Goal: Task Accomplishment & Management: Use online tool/utility

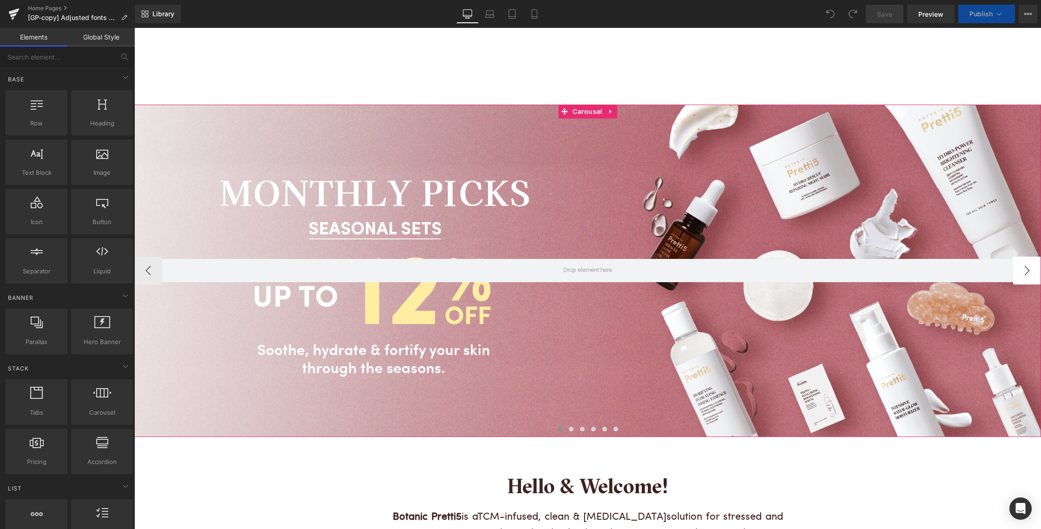
click at [1032, 276] on button "›" at bounding box center [1027, 270] width 28 height 28
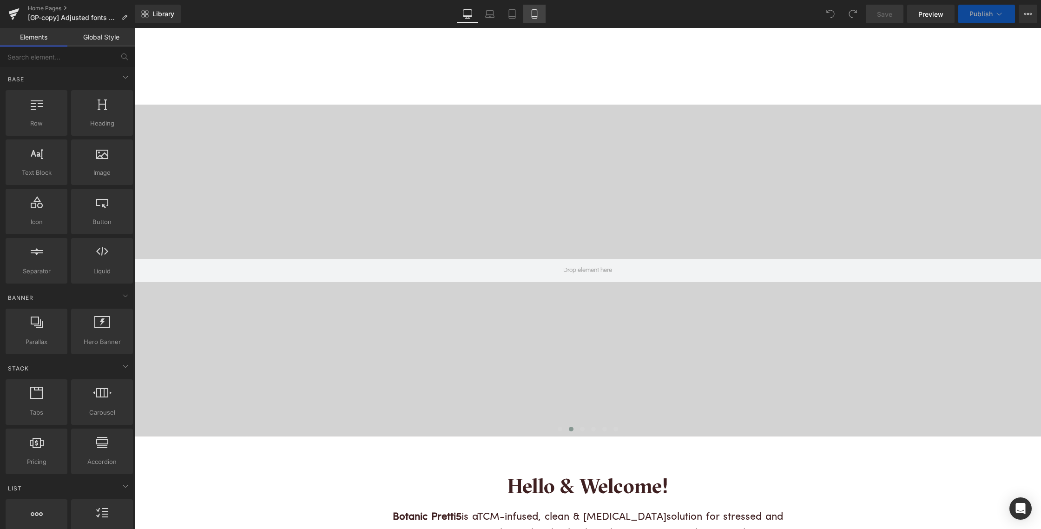
click at [534, 10] on icon at bounding box center [534, 13] width 9 height 9
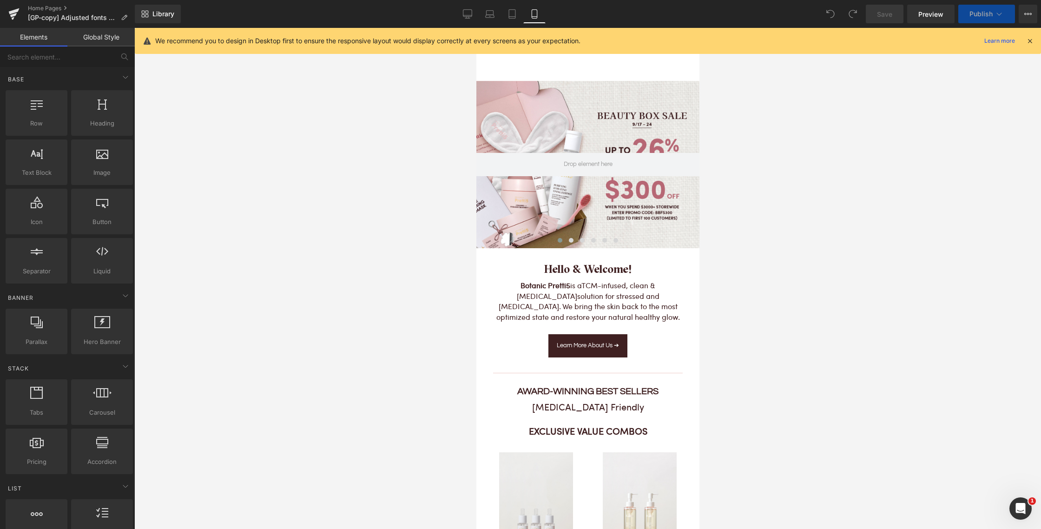
click at [534, 97] on div at bounding box center [587, 164] width 223 height 167
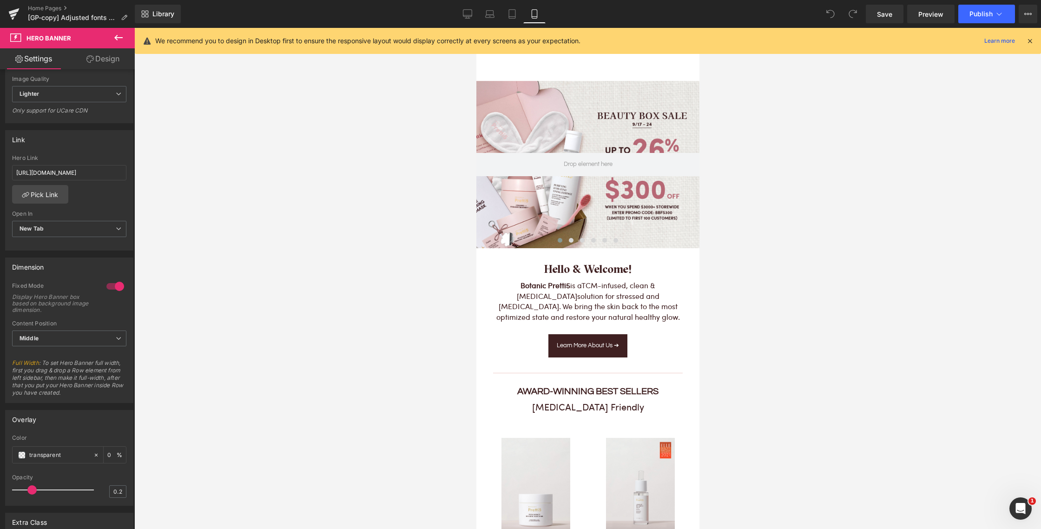
scroll to position [234, 0]
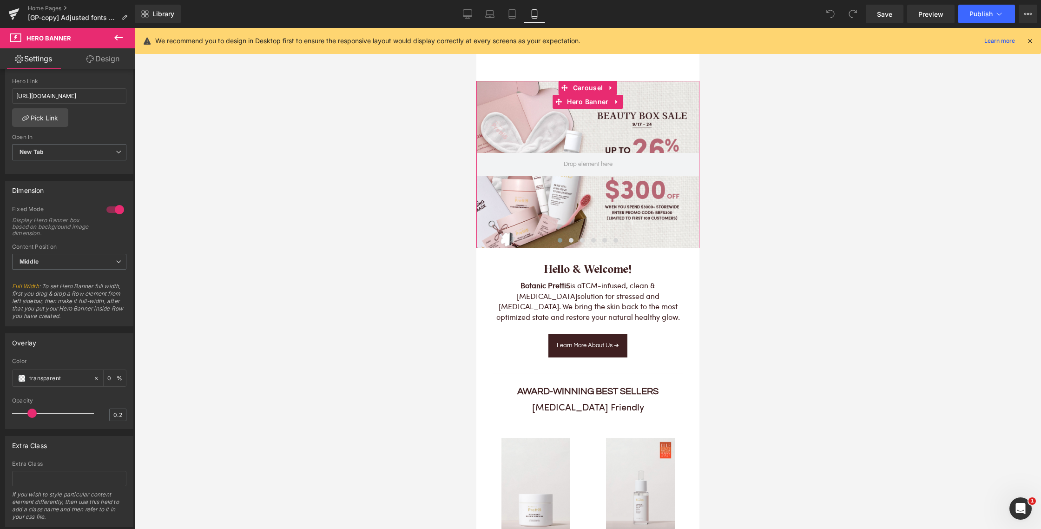
click at [548, 116] on div at bounding box center [587, 164] width 223 height 167
drag, startPoint x: 551, startPoint y: 198, endPoint x: 551, endPoint y: 192, distance: 6.0
click at [551, 198] on div at bounding box center [587, 164] width 223 height 167
click at [588, 102] on span "Hero Banner" at bounding box center [587, 102] width 46 height 14
click at [584, 83] on span "Carousel" at bounding box center [587, 88] width 34 height 14
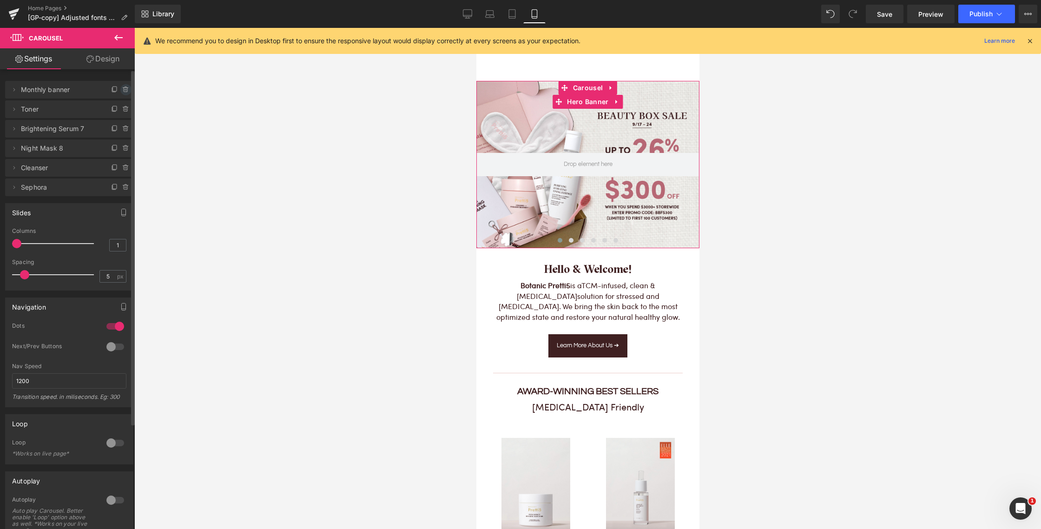
click at [125, 90] on icon at bounding box center [125, 90] width 0 height 2
click at [117, 89] on button "Delete" at bounding box center [115, 90] width 29 height 12
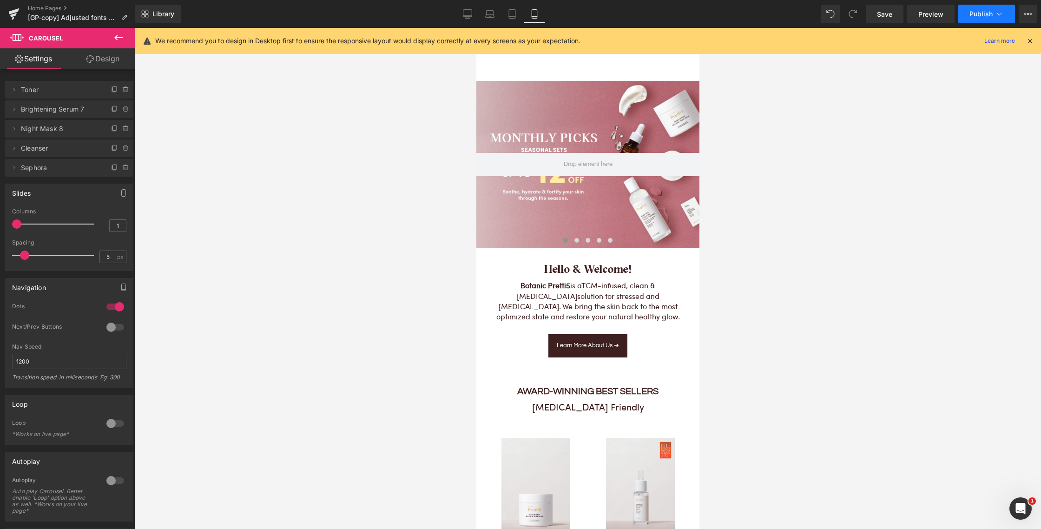
click at [972, 12] on span "Publish" at bounding box center [980, 13] width 23 height 7
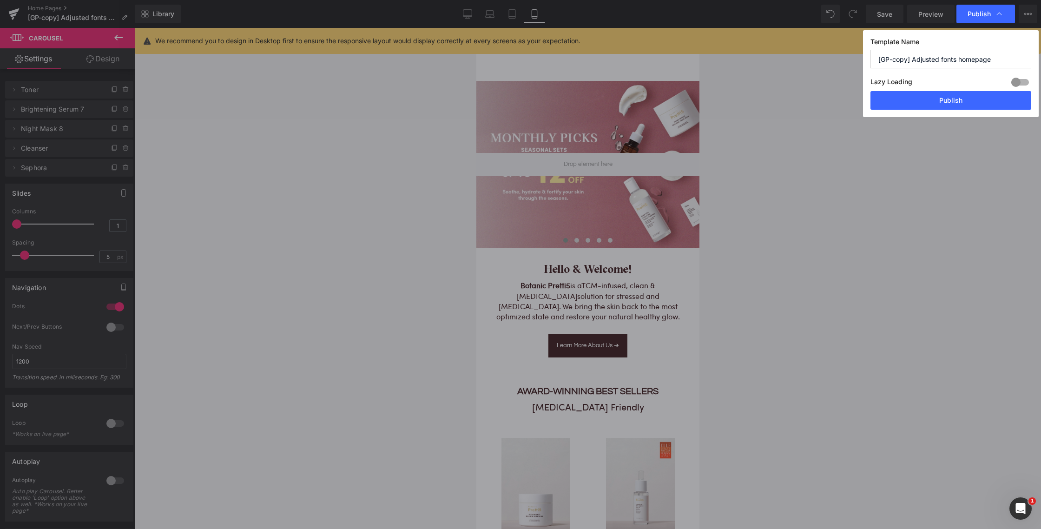
click at [970, 103] on button "Publish" at bounding box center [950, 100] width 161 height 19
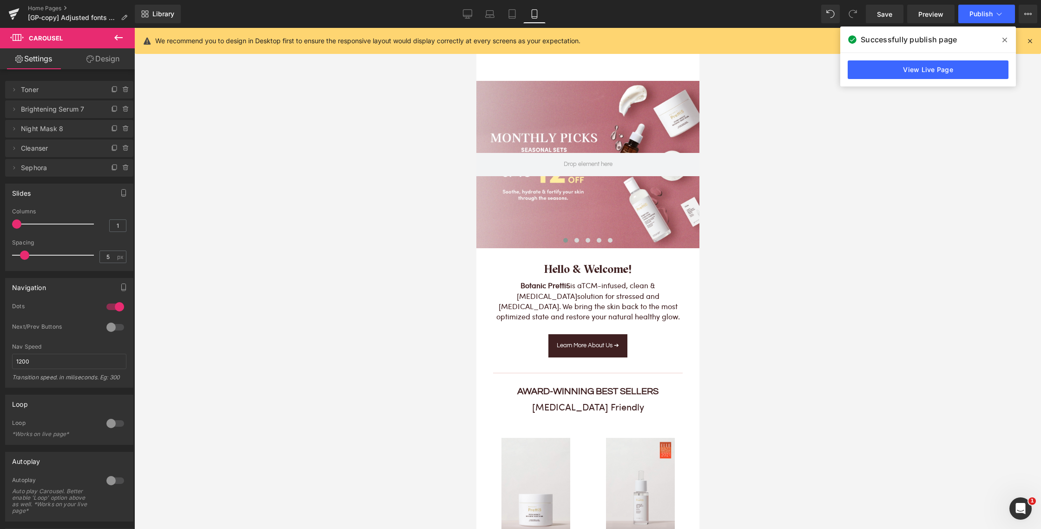
click at [267, 151] on div at bounding box center [587, 278] width 906 height 501
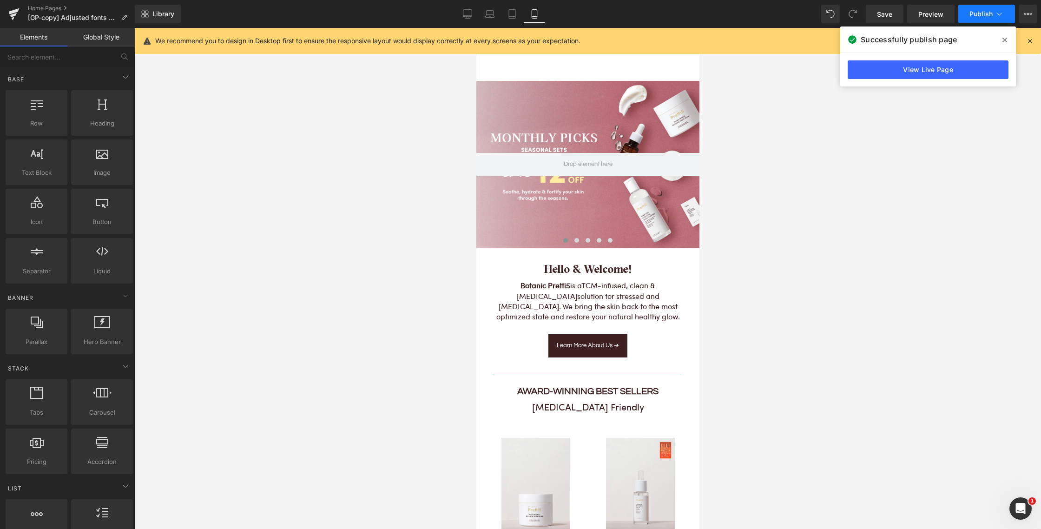
click at [981, 16] on span "Publish" at bounding box center [980, 13] width 23 height 7
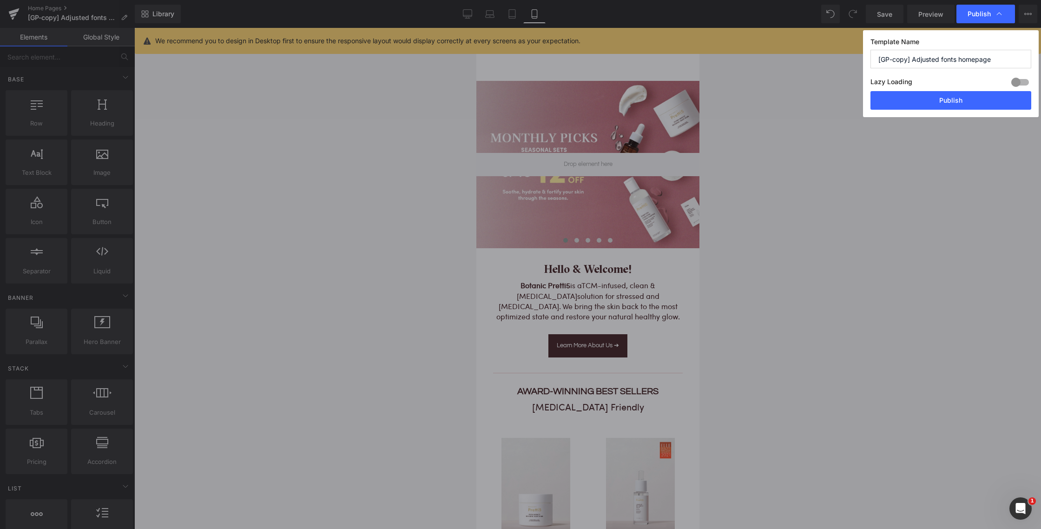
drag, startPoint x: 969, startPoint y: 181, endPoint x: 925, endPoint y: 186, distance: 44.4
